Goal: Transaction & Acquisition: Download file/media

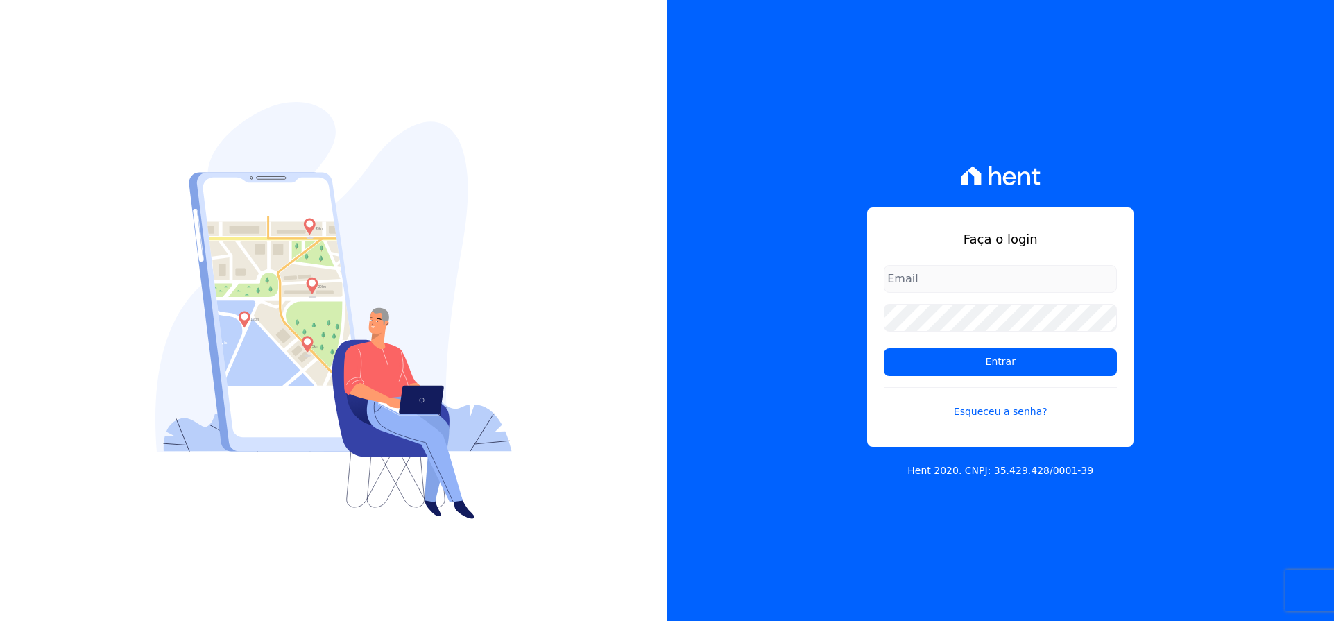
click at [965, 273] on input "email" at bounding box center [1000, 279] width 233 height 28
type input "[EMAIL_ADDRESS][DOMAIN_NAME]"
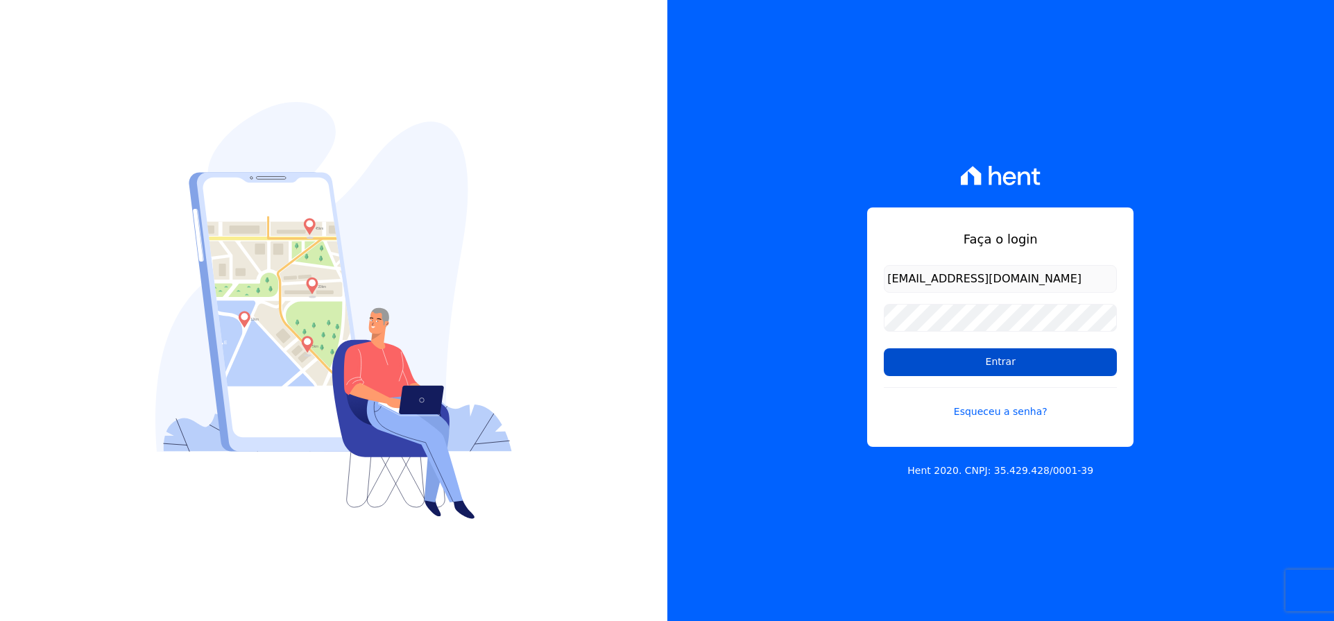
click at [944, 369] on input "Entrar" at bounding box center [1000, 362] width 233 height 28
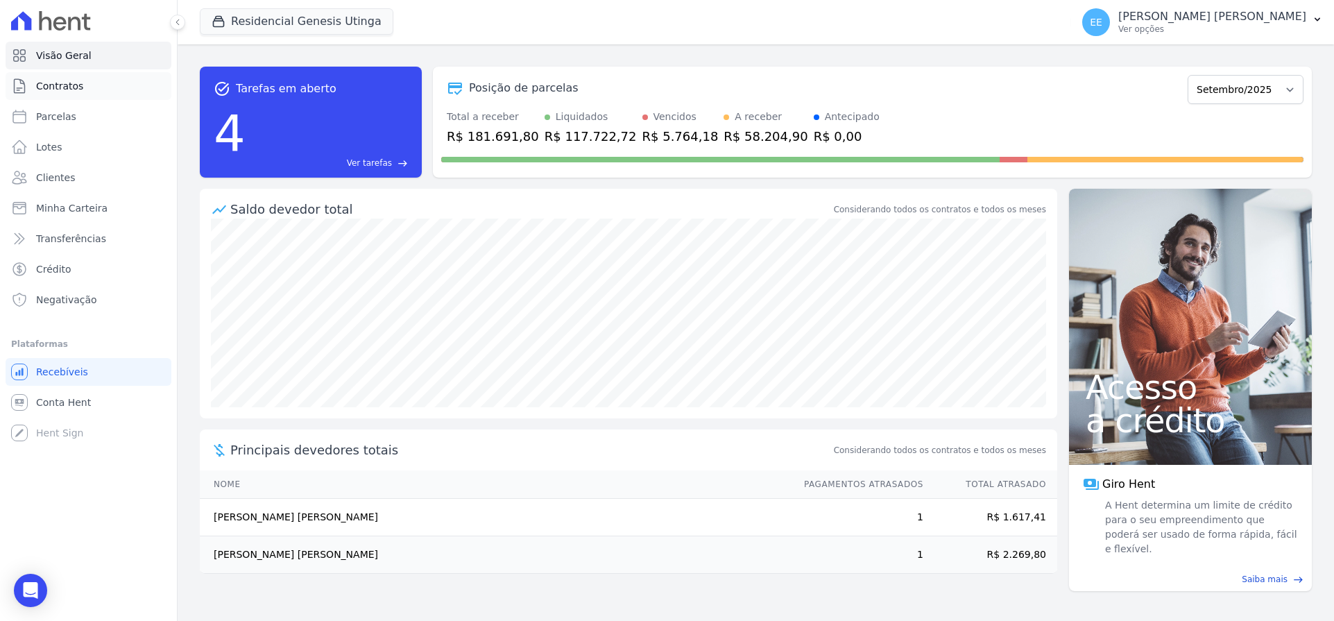
click at [60, 87] on span "Contratos" at bounding box center [59, 86] width 47 height 14
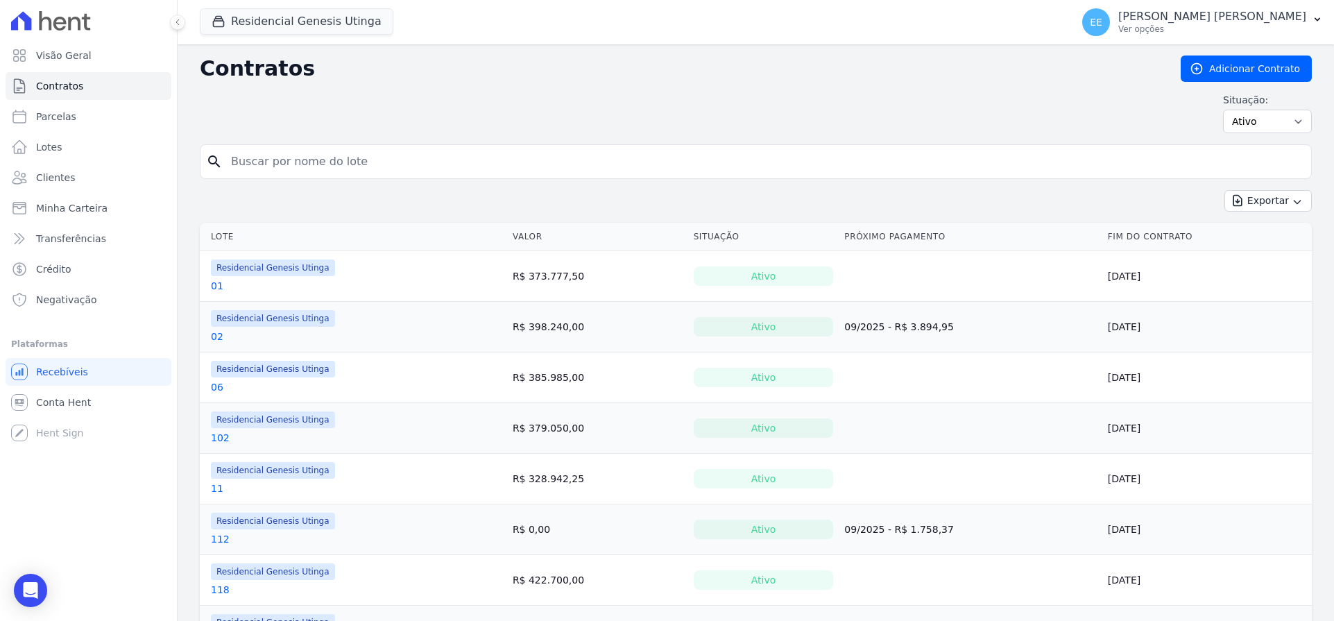
click at [286, 158] on input "search" at bounding box center [764, 162] width 1083 height 28
type input "38"
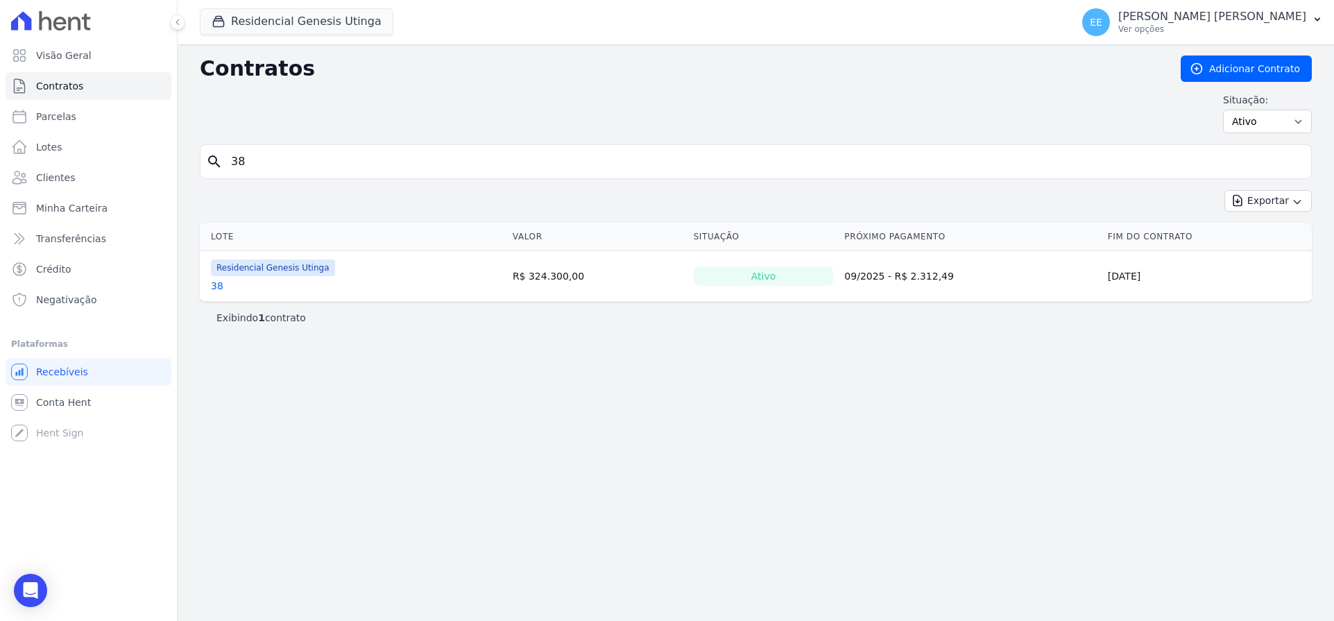
click at [220, 289] on link "38" at bounding box center [217, 286] width 12 height 14
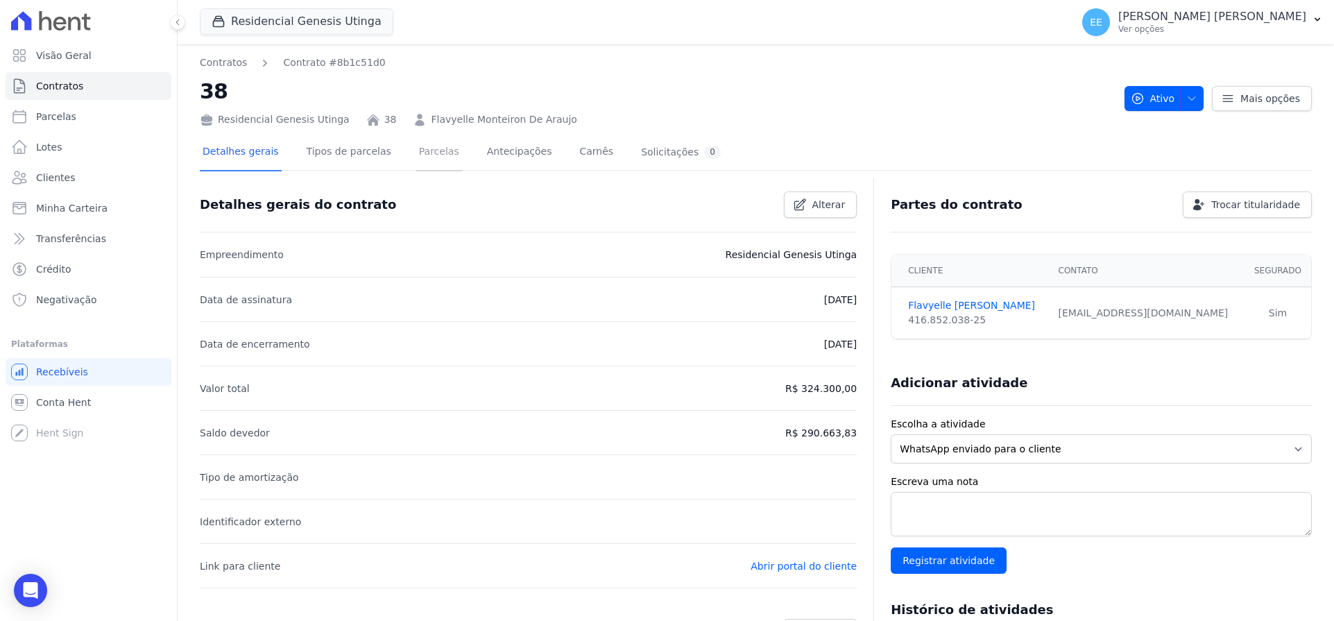
click at [416, 160] on link "Parcelas" at bounding box center [439, 153] width 46 height 37
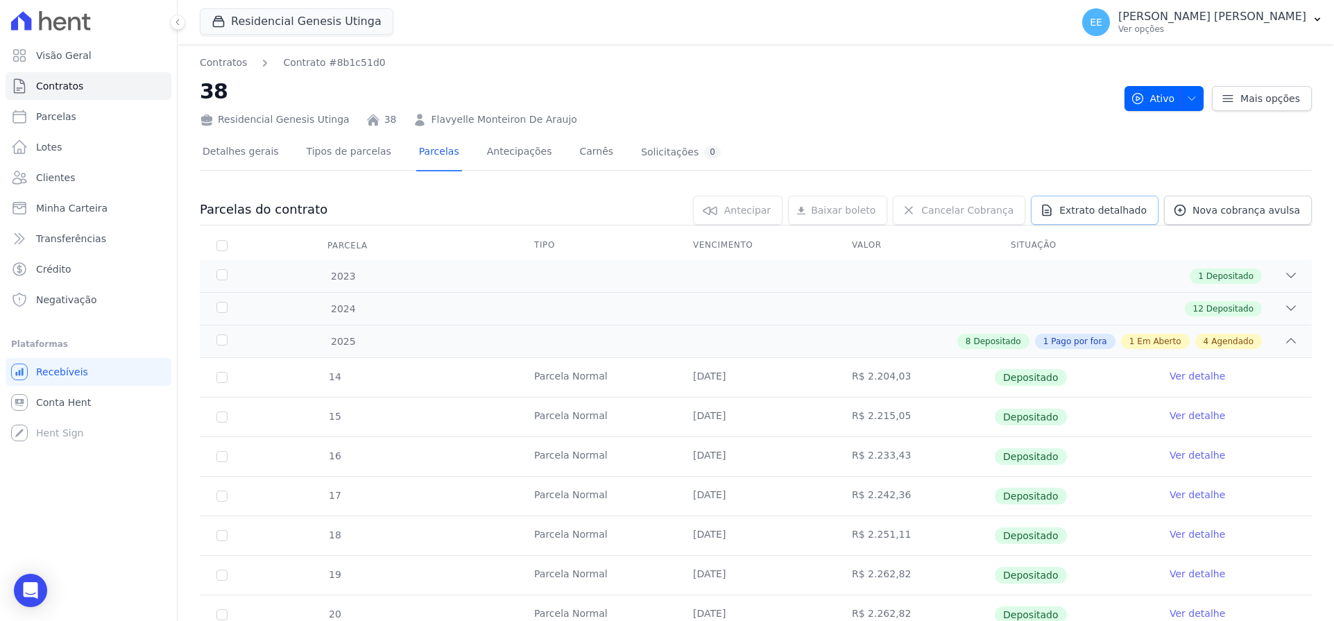
click at [1106, 209] on span "Extrato detalhado" at bounding box center [1102, 210] width 87 height 14
click at [1279, 215] on div "Parcelas do contrato 0 selecionada(s) Antecipar Antecipar Renegociar Baixar bol…" at bounding box center [756, 553] width 1112 height 743
click at [1117, 200] on link "Extrato detalhado" at bounding box center [1095, 210] width 128 height 29
click at [1266, 213] on span "Exportar PDF" at bounding box center [1289, 211] width 73 height 14
click at [94, 92] on link "Contratos" at bounding box center [89, 86] width 166 height 28
